Goal: Information Seeking & Learning: Learn about a topic

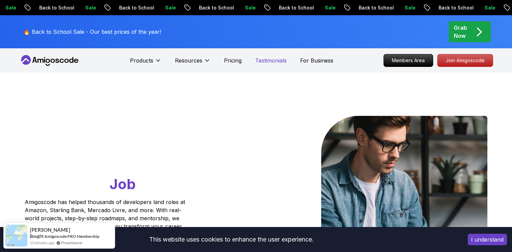
click at [265, 62] on p "Testimonials" at bounding box center [270, 60] width 31 height 8
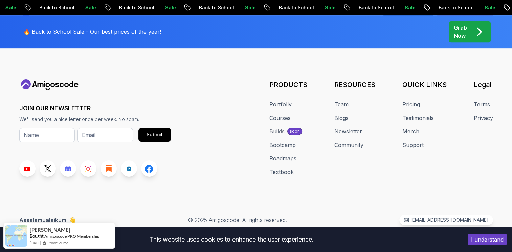
scroll to position [4373, 0]
click at [281, 119] on link "Courses" at bounding box center [279, 118] width 21 height 8
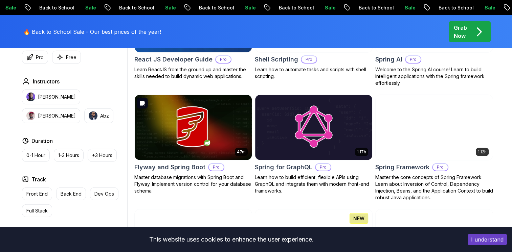
scroll to position [1657, 0]
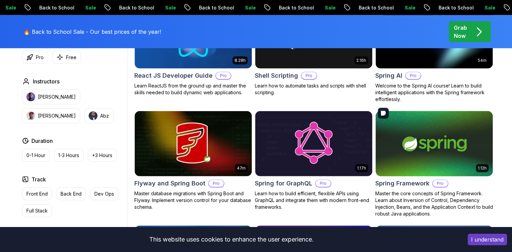
click at [426, 113] on img at bounding box center [433, 144] width 123 height 69
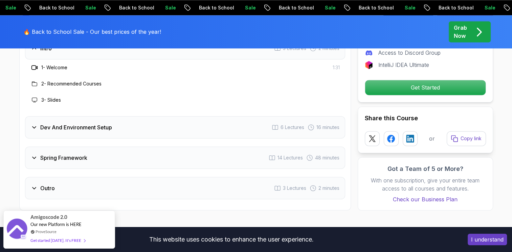
scroll to position [936, 0]
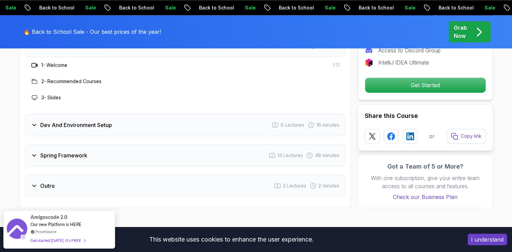
click at [70, 121] on h3 "Dev And Environment Setup" at bounding box center [76, 125] width 72 height 8
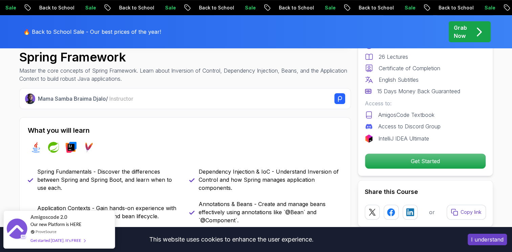
scroll to position [242, 0]
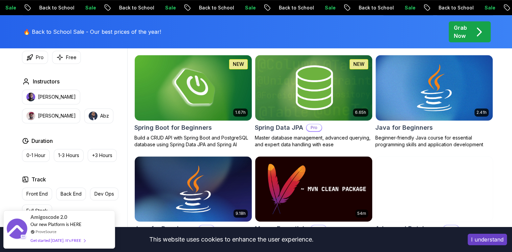
scroll to position [321, 0]
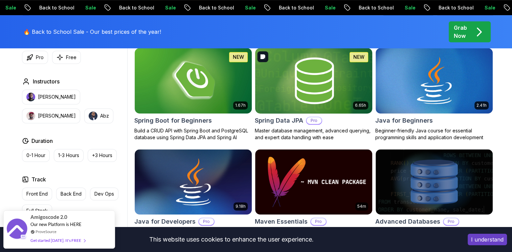
click at [303, 70] on img at bounding box center [313, 80] width 123 height 69
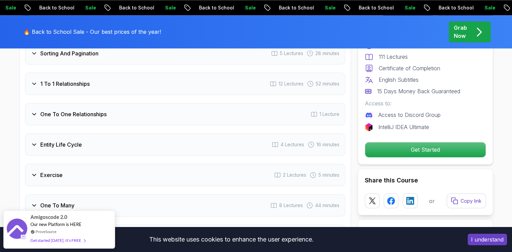
scroll to position [1094, 0]
click at [484, 241] on button "I understand" at bounding box center [486, 239] width 39 height 11
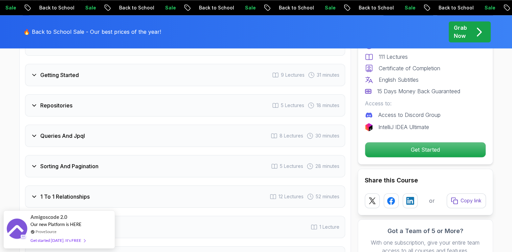
scroll to position [1003, 0]
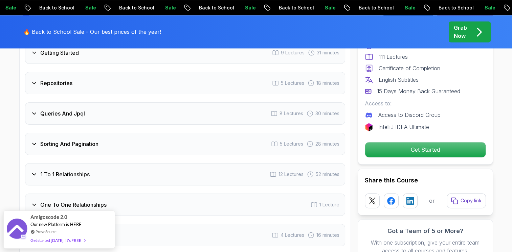
click at [35, 171] on icon at bounding box center [34, 174] width 7 height 7
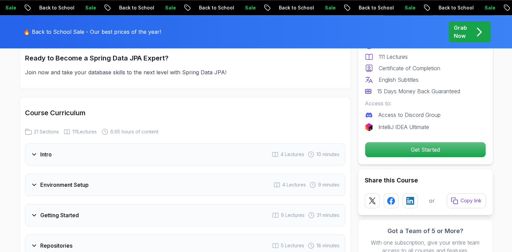
scroll to position [786, 0]
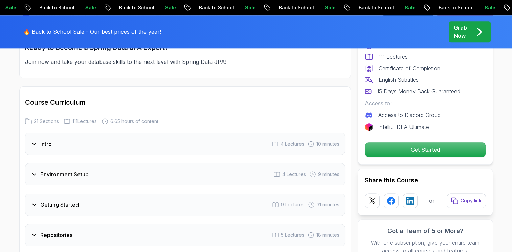
click at [41, 140] on h3 "Intro" at bounding box center [45, 144] width 11 height 8
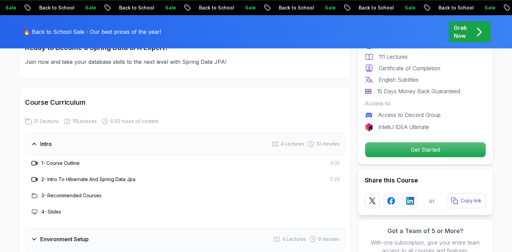
click at [35, 160] on icon at bounding box center [34, 163] width 7 height 7
click at [54, 160] on h3 "1 - Course Outline" at bounding box center [60, 163] width 38 height 7
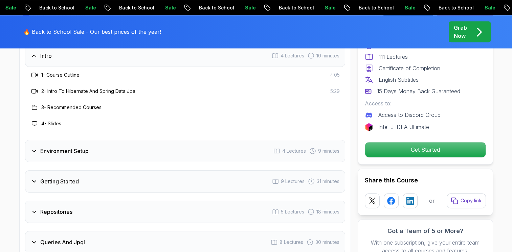
scroll to position [885, 0]
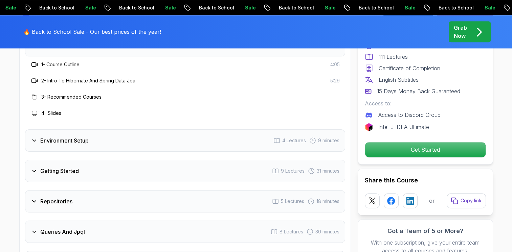
click at [49, 198] on h3 "Repositories" at bounding box center [56, 202] width 32 height 8
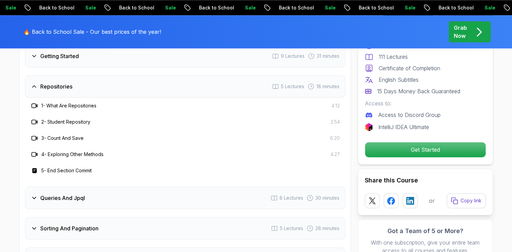
scroll to position [1003, 0]
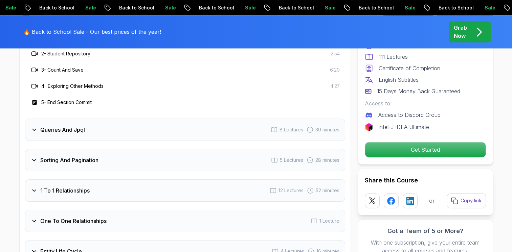
click at [57, 126] on h3 "Queries And Jpql" at bounding box center [62, 130] width 45 height 8
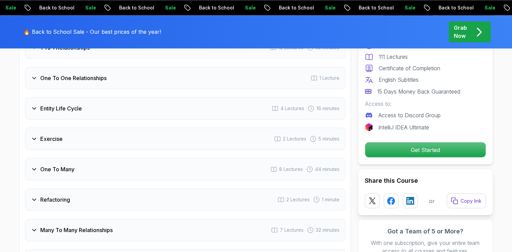
click at [49, 165] on h3 "One To Many" at bounding box center [57, 169] width 34 height 8
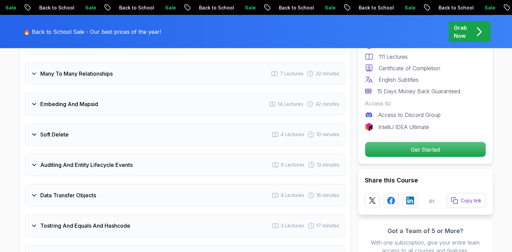
scroll to position [1358, 0]
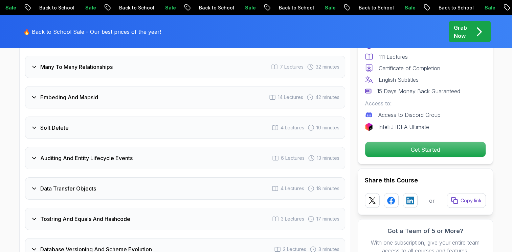
click at [53, 124] on h3 "Soft Delete" at bounding box center [54, 128] width 28 height 8
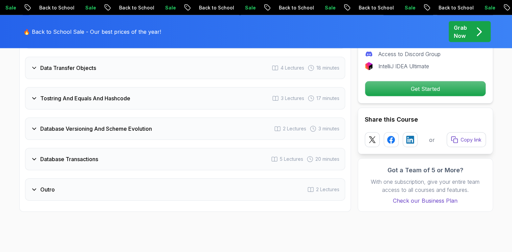
scroll to position [1414, 0]
click at [48, 185] on h3 "Outro" at bounding box center [47, 189] width 15 height 8
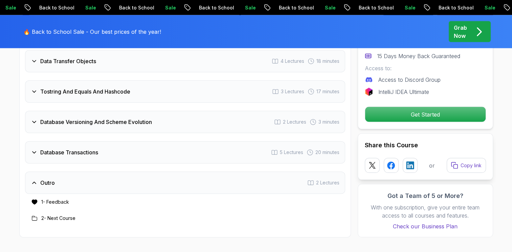
scroll to position [1353, 0]
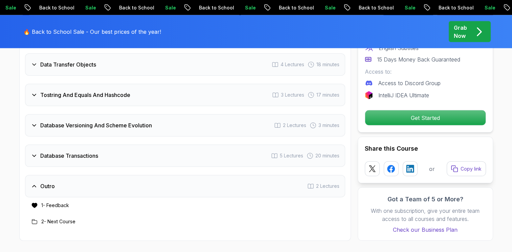
click at [61, 121] on h3 "Database Versioning And Scheme Evolution" at bounding box center [96, 125] width 112 height 8
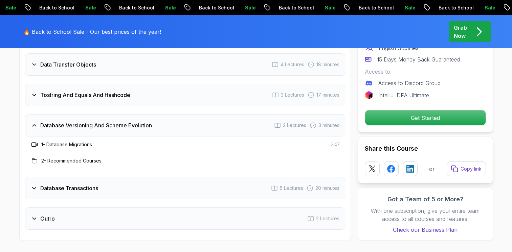
click at [48, 184] on h3 "Database Transactions" at bounding box center [69, 188] width 58 height 8
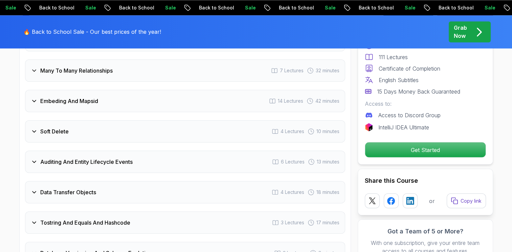
scroll to position [1206, 0]
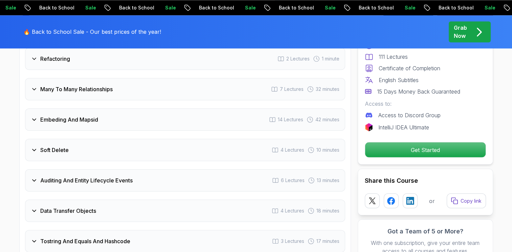
click at [49, 177] on h3 "Auditing And Entity Lifecycle Events" at bounding box center [86, 181] width 92 height 8
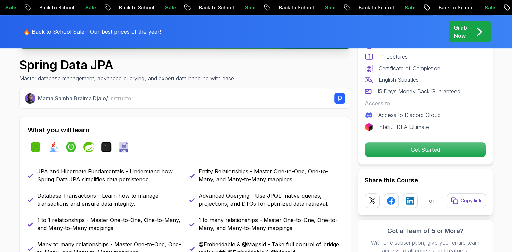
scroll to position [0, 0]
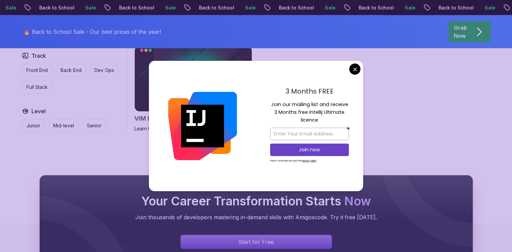
scroll to position [1926, 0]
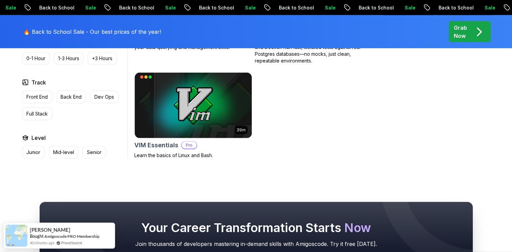
scroll to position [1896, 0]
